Goal: Task Accomplishment & Management: Complete application form

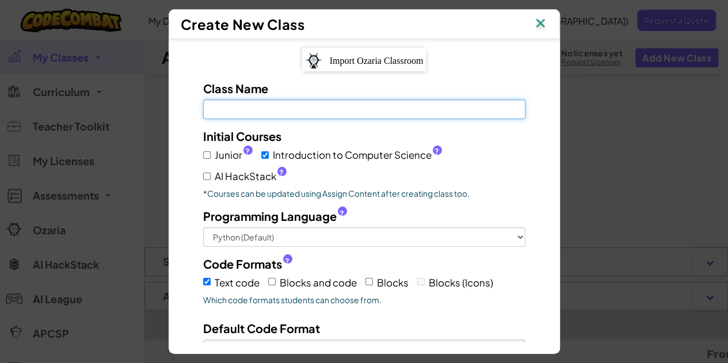
click at [289, 106] on input "Class Name Field is required" at bounding box center [364, 110] width 322 height 20
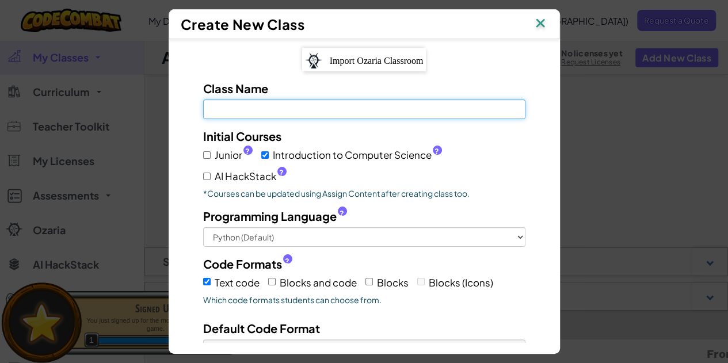
click at [291, 110] on input "Class Name Field is required" at bounding box center [364, 110] width 322 height 20
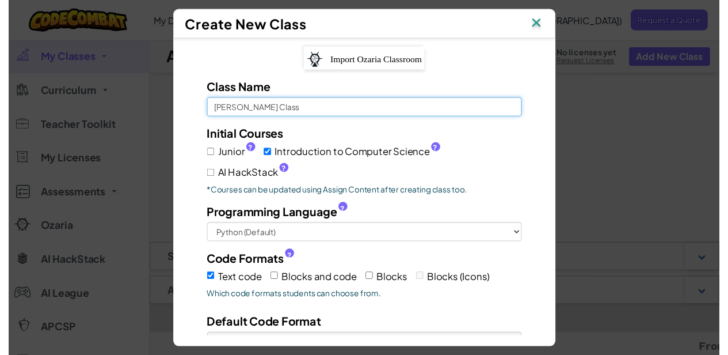
scroll to position [97, 0]
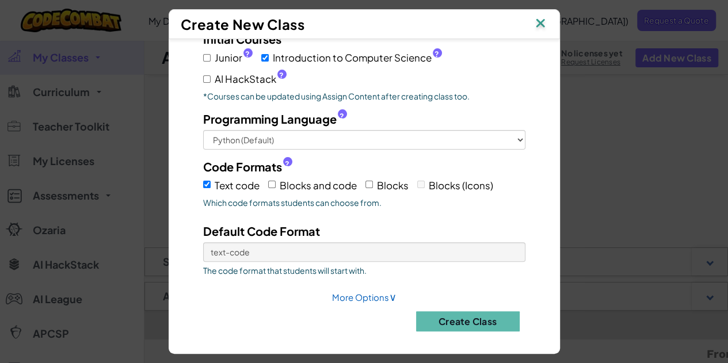
type input "[PERSON_NAME] Class"
click at [268, 182] on input "Blocks and code" at bounding box center [271, 184] width 7 height 7
click at [274, 180] on label "Blocks and code" at bounding box center [312, 185] width 89 height 18
click at [274, 181] on input "Blocks and code" at bounding box center [271, 184] width 7 height 7
checkbox input "false"
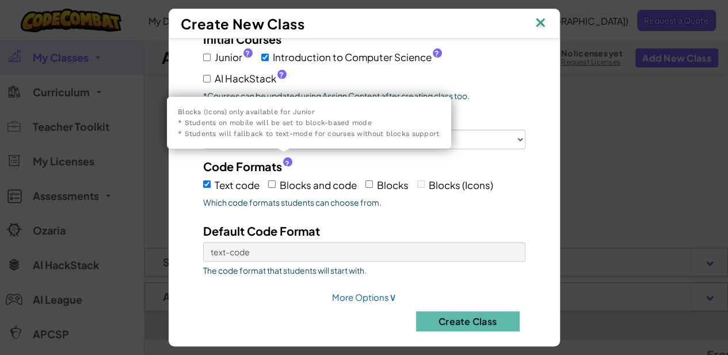
click at [286, 159] on span "?" at bounding box center [287, 163] width 5 height 9
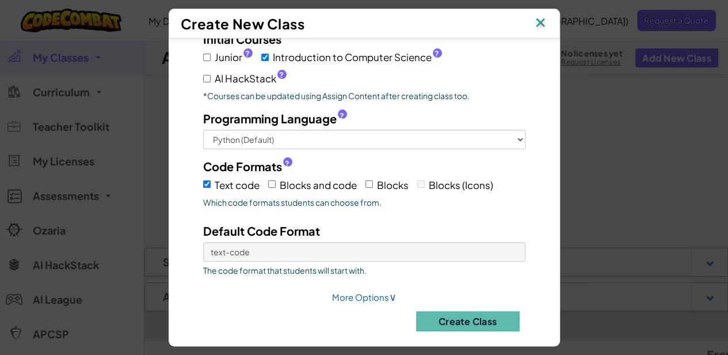
click at [286, 159] on span "?" at bounding box center [287, 163] width 5 height 9
click at [285, 159] on span "?" at bounding box center [287, 163] width 5 height 9
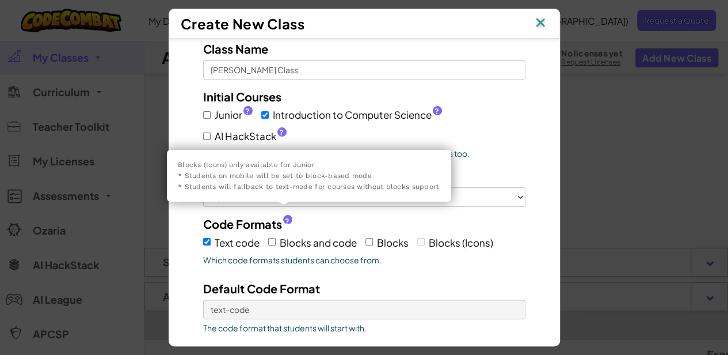
click at [285, 216] on span "?" at bounding box center [287, 220] width 5 height 9
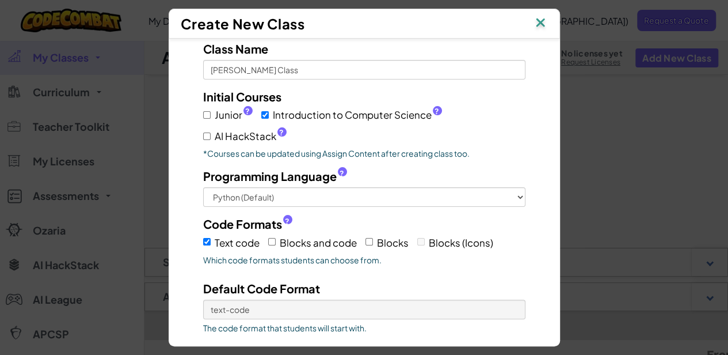
click at [285, 216] on span "?" at bounding box center [287, 220] width 5 height 9
click at [394, 269] on div "Initial Courses Junior ? Introduction to Computer Science ? AI HackStack ? *Cou…" at bounding box center [365, 213] width 340 height 251
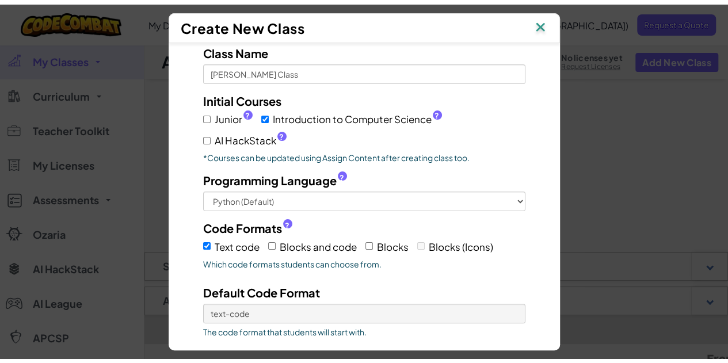
scroll to position [97, 0]
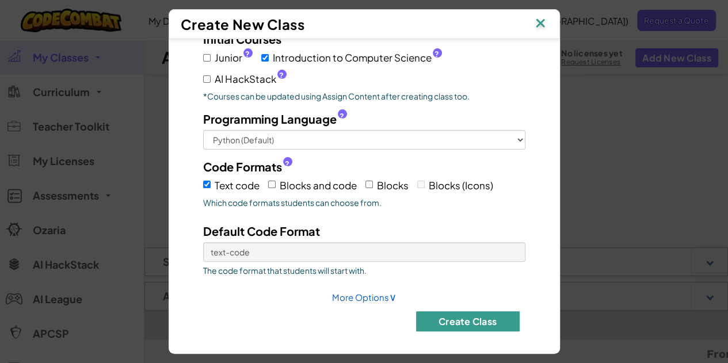
click at [444, 314] on button "Create Class" at bounding box center [468, 321] width 104 height 20
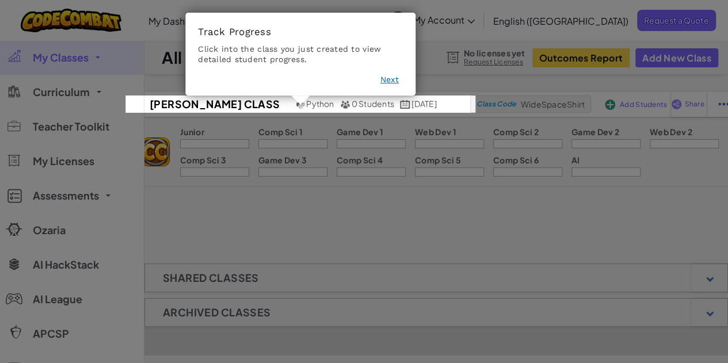
click at [271, 201] on icon at bounding box center [368, 181] width 737 height 363
click at [389, 80] on button "Next" at bounding box center [389, 80] width 18 height 12
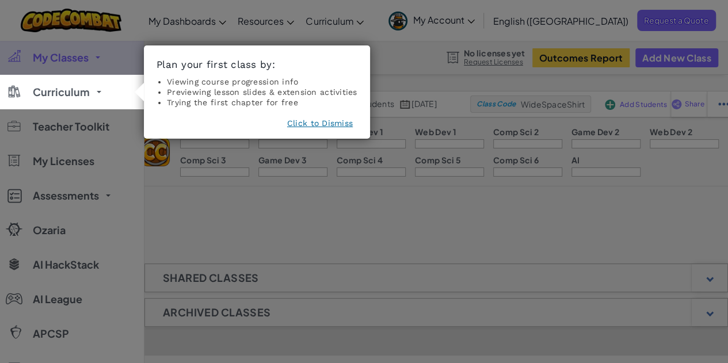
click at [320, 124] on button "Click to Dismiss" at bounding box center [320, 123] width 66 height 12
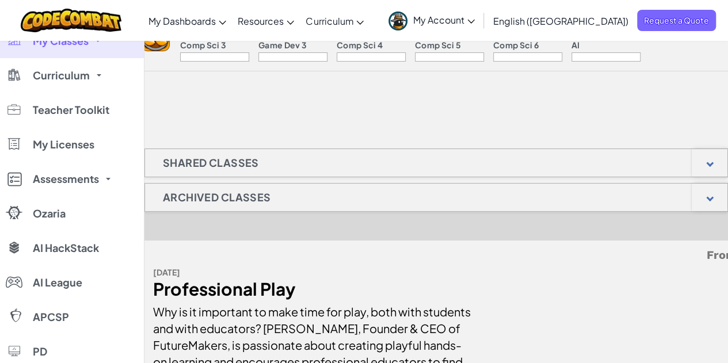
scroll to position [0, 0]
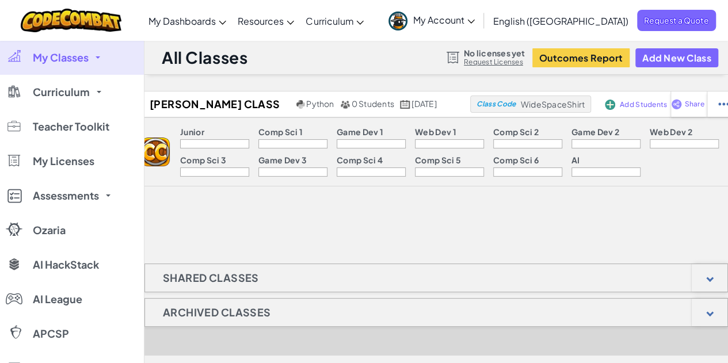
click at [206, 142] on div at bounding box center [214, 143] width 69 height 9
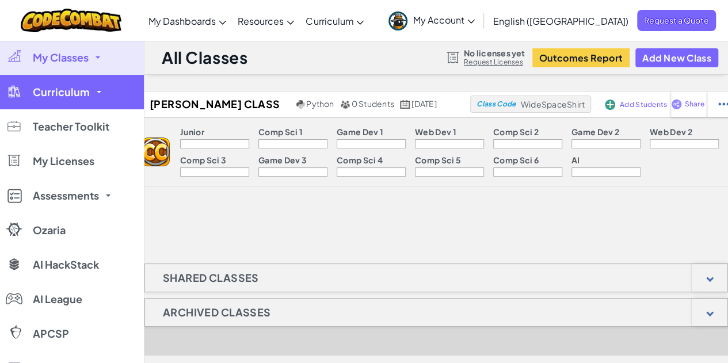
click at [48, 97] on span "Curriculum" at bounding box center [61, 92] width 57 height 10
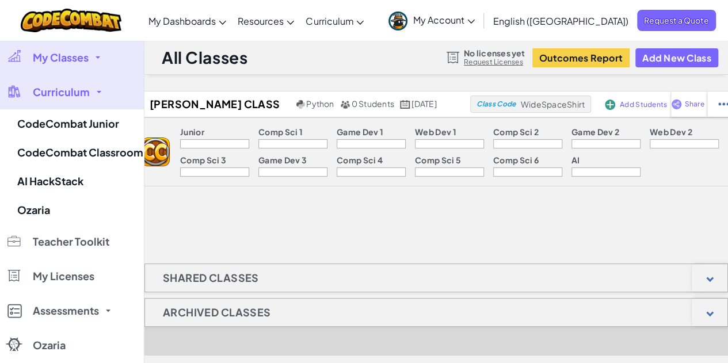
click at [191, 220] on div "[PERSON_NAME] Class Python 0 Students [DATE] Class Code WideSpaceShirt Add Stud…" at bounding box center [436, 296] width 584 height 411
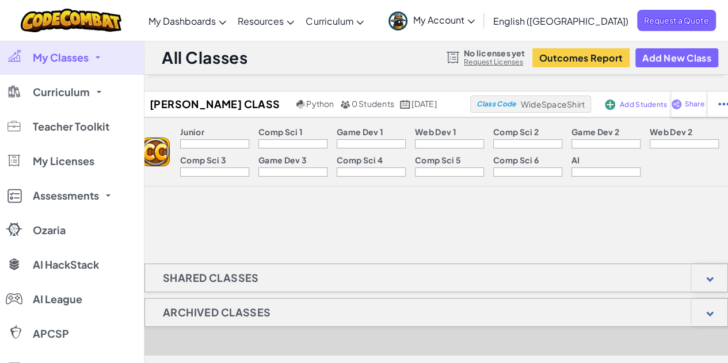
click at [481, 25] on link "My Account" at bounding box center [432, 20] width 98 height 36
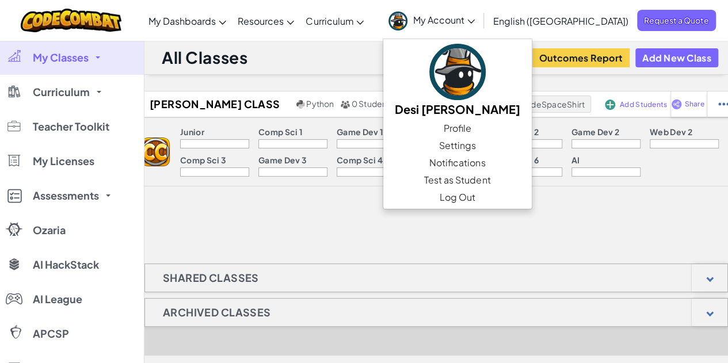
click at [475, 25] on span "My Account" at bounding box center [444, 20] width 62 height 12
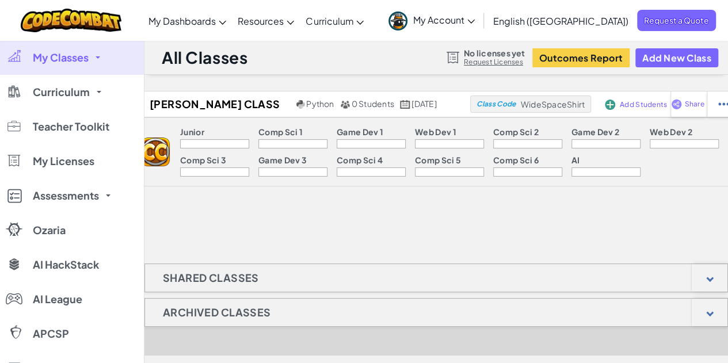
click at [337, 212] on div "[PERSON_NAME] Class Python 0 Students [DATE] Class Code WideSpaceShirt Add Stud…" at bounding box center [436, 296] width 584 height 411
click at [292, 43] on div "All Classes No licenses yet Request Licenses Outcomes Report Add New Class" at bounding box center [436, 57] width 584 height 35
click at [326, 201] on div "[PERSON_NAME] Class Python 0 Students [DATE] Class Code WideSpaceShirt Add Stud…" at bounding box center [436, 148] width 584 height 115
